Goal: Task Accomplishment & Management: Manage account settings

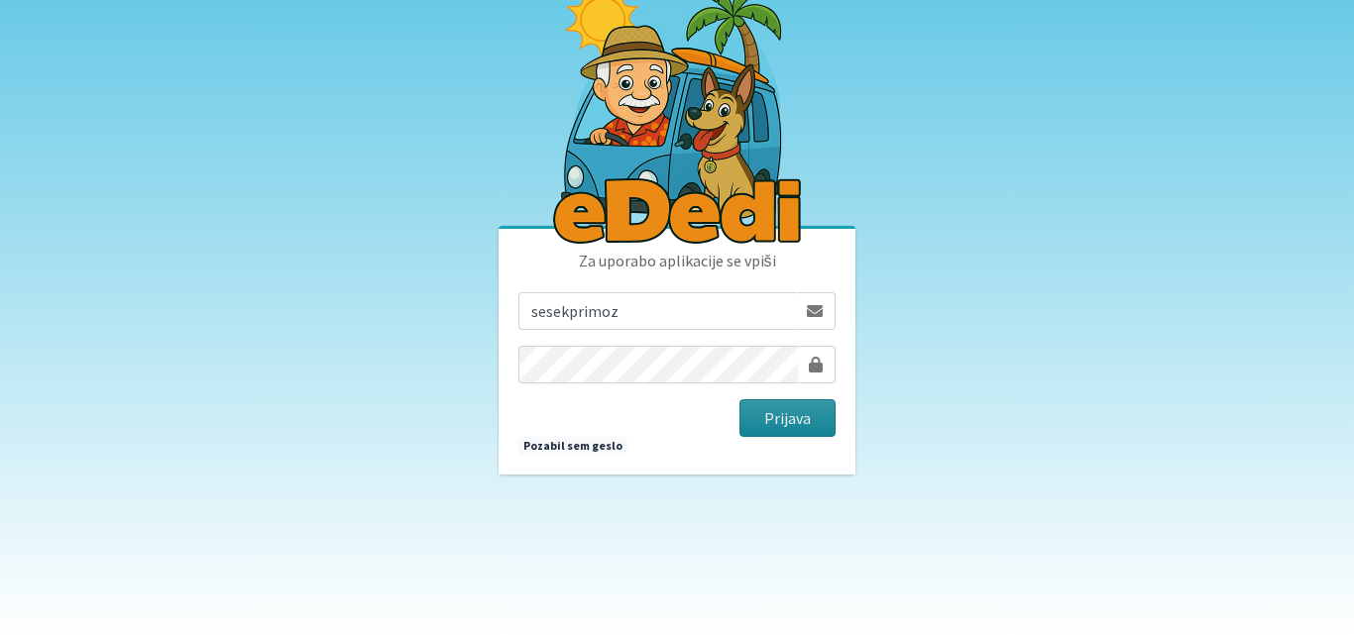
click at [773, 416] on button "Prijava" at bounding box center [787, 418] width 96 height 38
click at [632, 305] on input "sesekprimoz" at bounding box center [657, 311] width 278 height 38
type input "s"
type input "[EMAIL_ADDRESS][DOMAIN_NAME]"
click at [770, 419] on button "Prijava" at bounding box center [787, 418] width 96 height 38
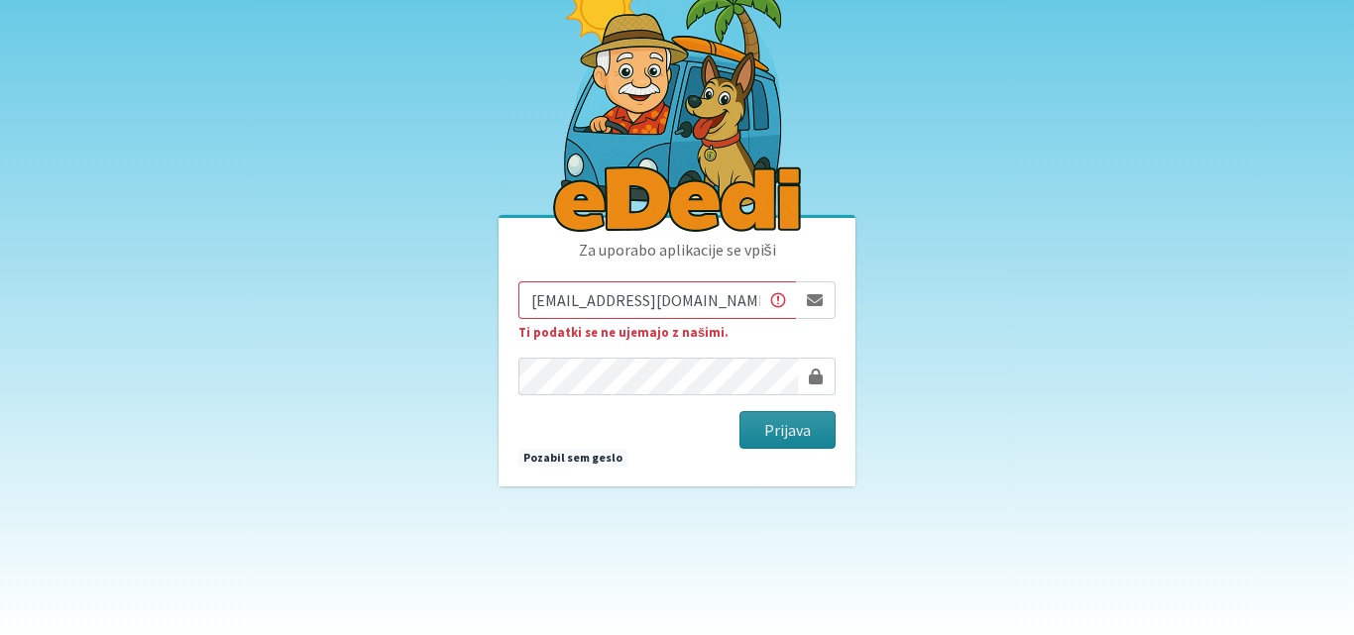
click at [777, 424] on button "Prijava" at bounding box center [787, 430] width 96 height 38
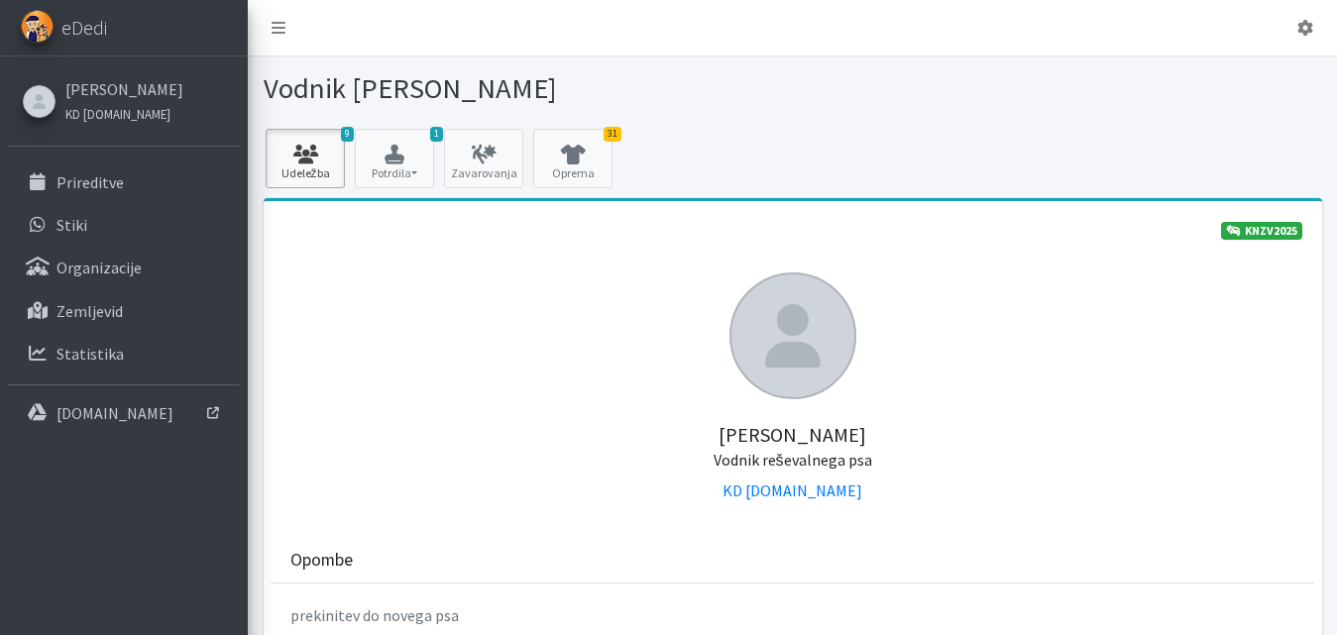
click at [305, 153] on icon at bounding box center [305, 155] width 67 height 20
